Goal: Information Seeking & Learning: Learn about a topic

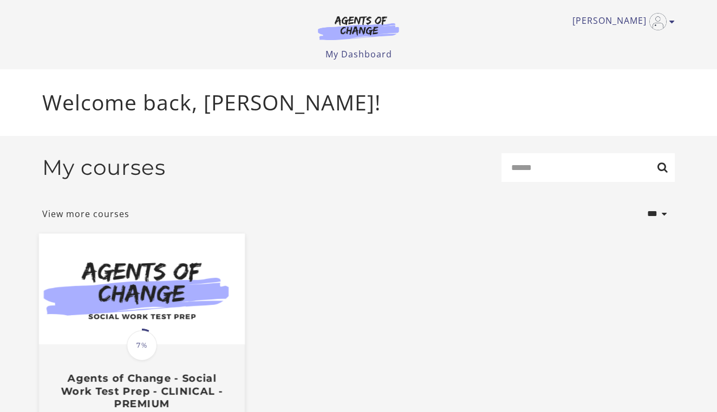
click at [178, 286] on img at bounding box center [142, 289] width 206 height 111
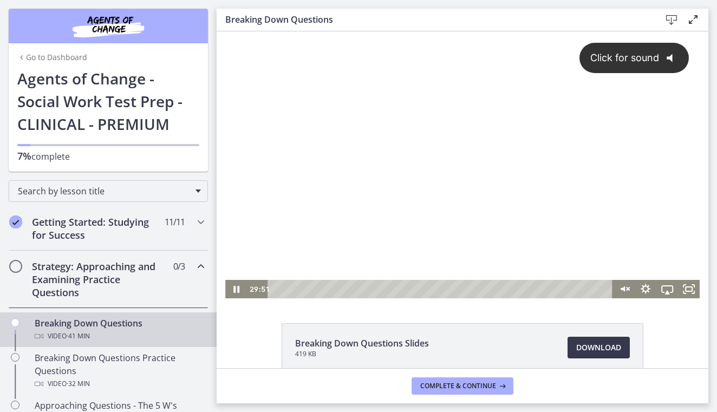
click at [293, 231] on div "Click for sound @keyframes VOLUME_SMALL_WAVE_FLASH { 0% { opacity: 0; } 33% { o…" at bounding box center [462, 155] width 475 height 249
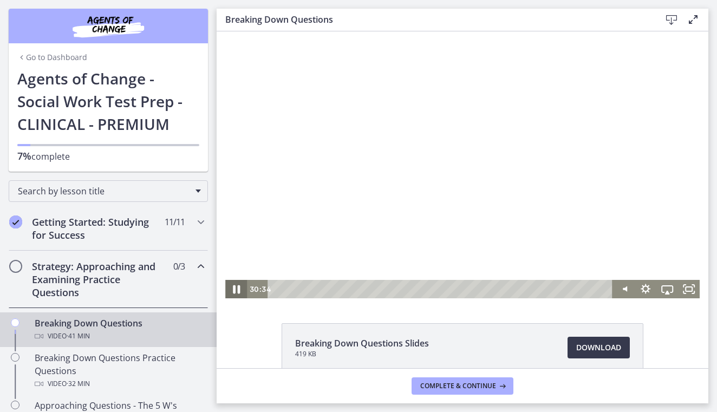
click at [235, 287] on icon "Pause" at bounding box center [236, 290] width 7 height 9
click at [237, 292] on icon "Play Video" at bounding box center [237, 289] width 22 height 18
click at [238, 287] on icon "Pause" at bounding box center [236, 290] width 7 height 9
click at [238, 294] on icon "Play Video" at bounding box center [237, 289] width 26 height 22
click at [237, 287] on icon "Pause" at bounding box center [236, 289] width 26 height 22
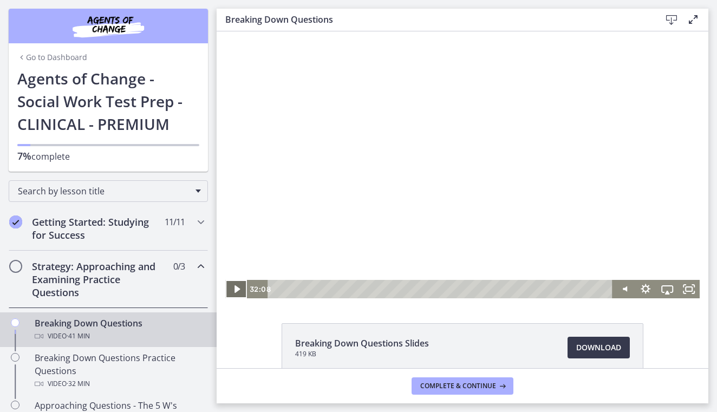
click at [237, 287] on icon "Play Video" at bounding box center [237, 289] width 22 height 18
click at [240, 288] on icon "Pause" at bounding box center [236, 289] width 26 height 22
click at [240, 288] on icon "Play Video" at bounding box center [237, 289] width 22 height 18
click at [237, 288] on icon "Pause" at bounding box center [236, 289] width 22 height 18
click at [237, 288] on icon "Play Video" at bounding box center [237, 289] width 7 height 9
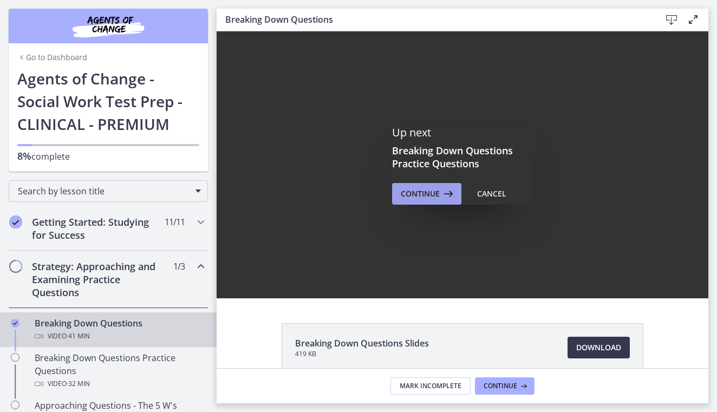
click at [442, 192] on icon at bounding box center [447, 193] width 15 height 13
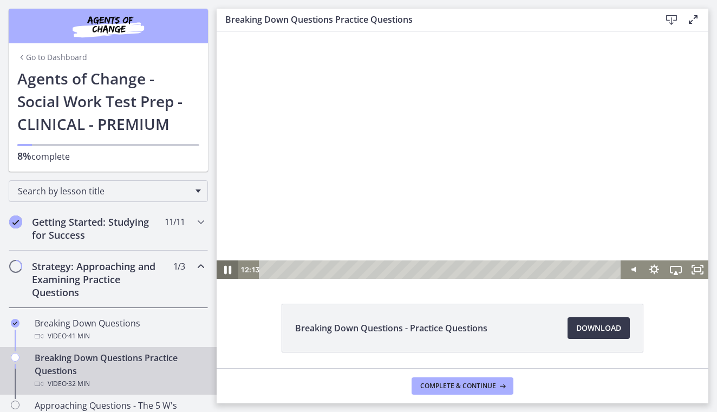
click at [226, 268] on icon "Pause" at bounding box center [227, 270] width 7 height 9
click at [225, 277] on icon "Play Video" at bounding box center [229, 270] width 26 height 22
click at [224, 277] on icon "Pause" at bounding box center [228, 270] width 26 height 22
click at [223, 275] on icon "Play Video" at bounding box center [228, 270] width 22 height 18
click at [229, 268] on icon "Pause" at bounding box center [228, 270] width 22 height 18
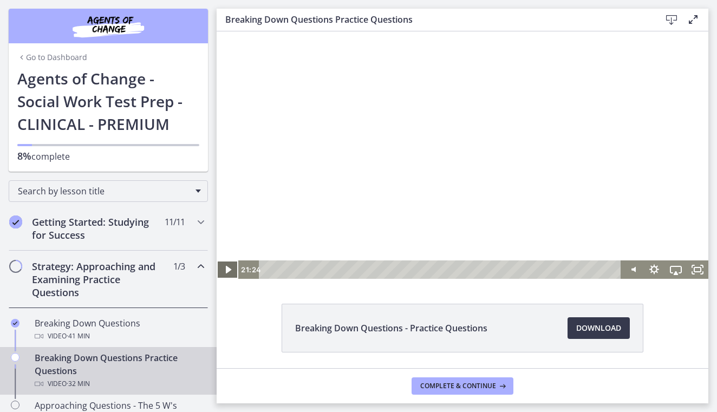
click at [229, 268] on icon "Play Video" at bounding box center [227, 270] width 5 height 8
